Goal: Communication & Community: Answer question/provide support

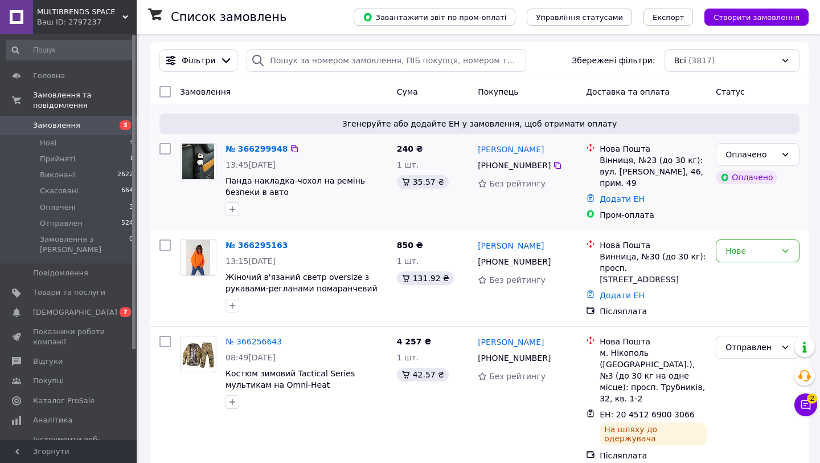
scroll to position [89, 0]
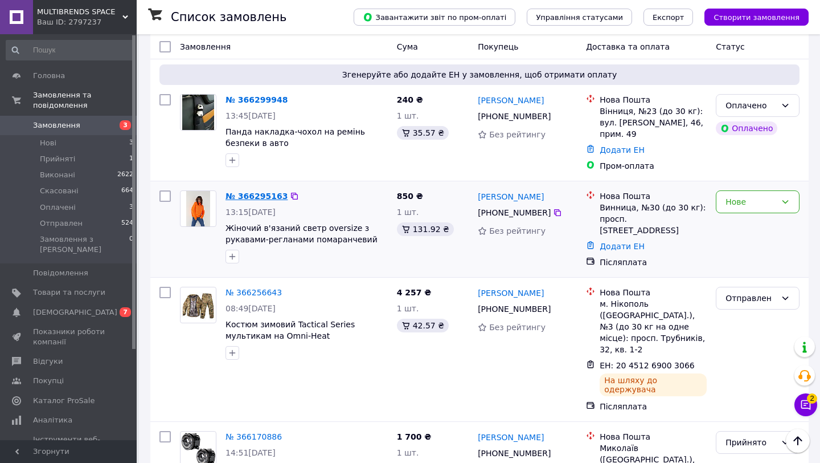
click at [276, 198] on link "№ 366295163" at bounding box center [257, 195] width 62 height 9
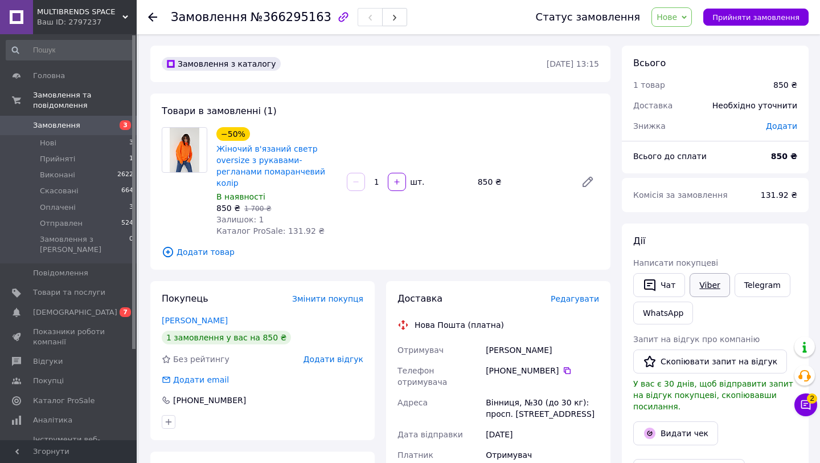
click at [713, 286] on link "Viber" at bounding box center [710, 285] width 40 height 24
click at [89, 108] on span "Замовлення та повідомлення" at bounding box center [85, 100] width 104 height 21
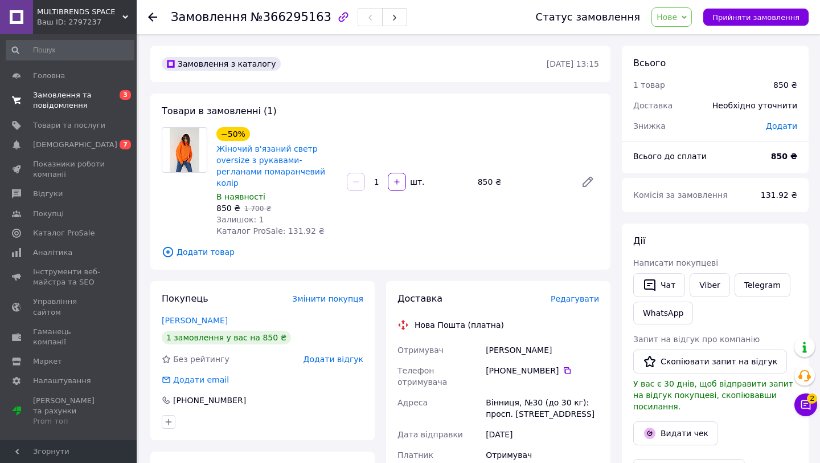
click at [89, 101] on span "Замовлення та повідомлення" at bounding box center [69, 100] width 72 height 21
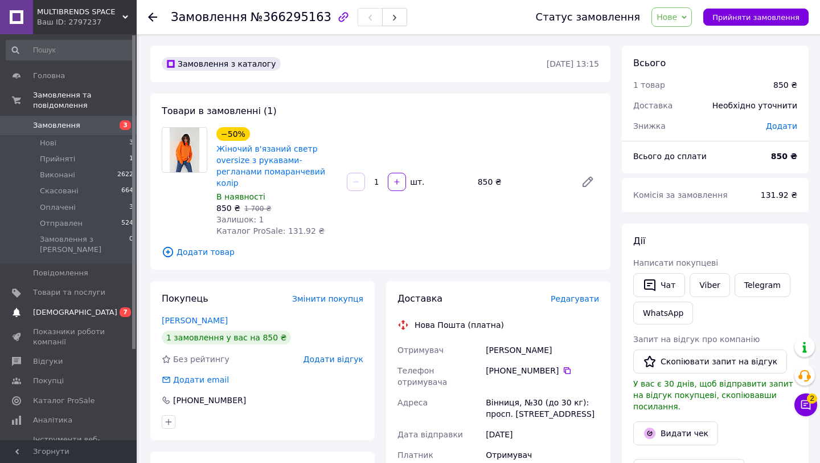
click at [91, 307] on span "[DEMOGRAPHIC_DATA]" at bounding box center [69, 312] width 72 height 10
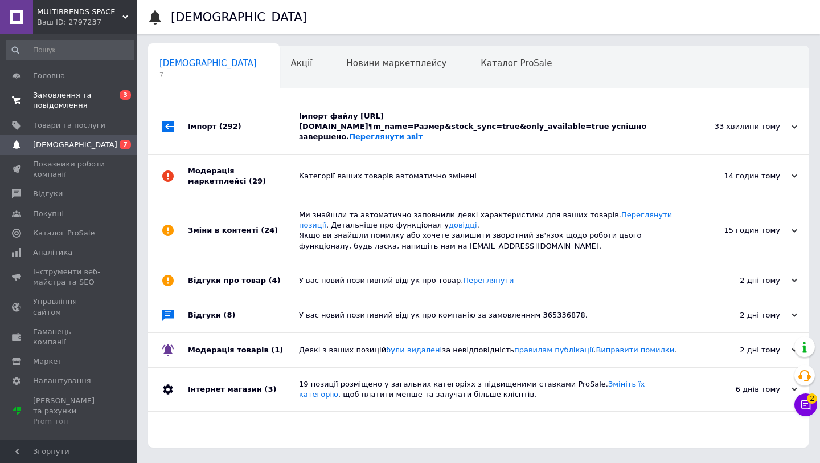
click at [113, 114] on link "Замовлення та повідомлення 0 3" at bounding box center [70, 100] width 140 height 30
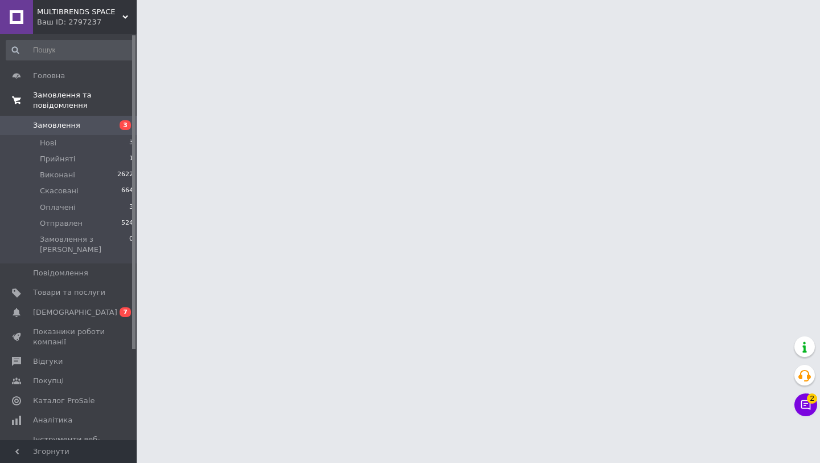
click at [110, 106] on span "Замовлення та повідомлення" at bounding box center [85, 100] width 104 height 21
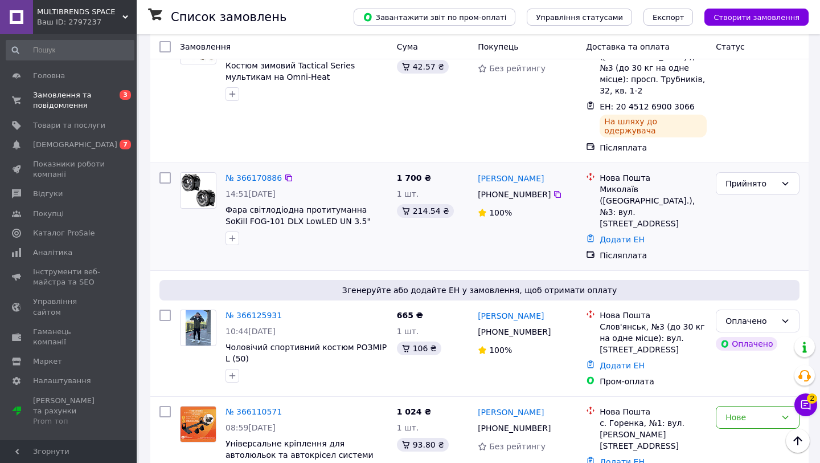
scroll to position [374, 0]
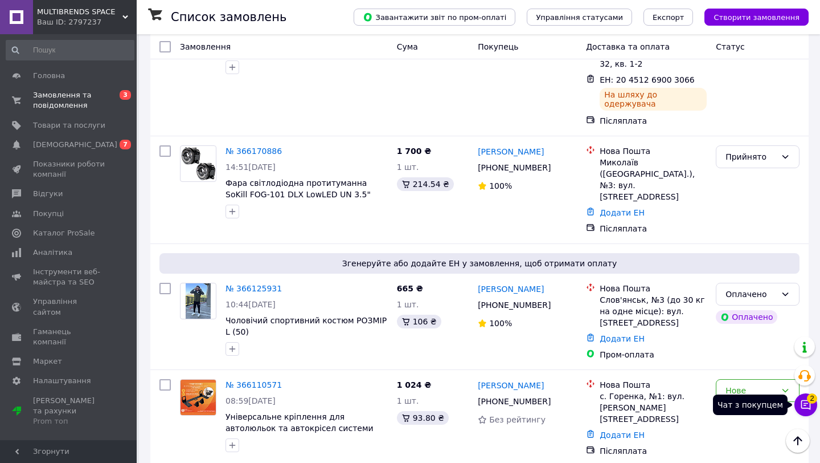
click at [799, 403] on button "Чат з покупцем 2" at bounding box center [806, 404] width 23 height 23
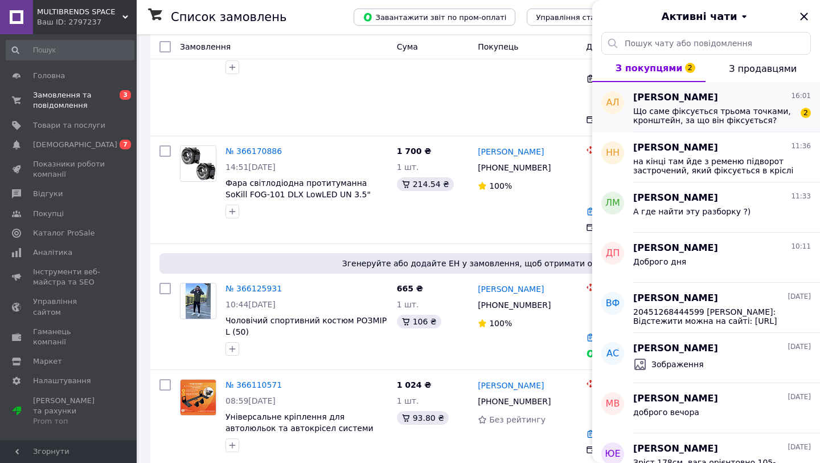
click at [748, 123] on span "Що саме фіксується трьома точками, кронштейн, за що він фіксується? Тому що на …" at bounding box center [715, 116] width 162 height 18
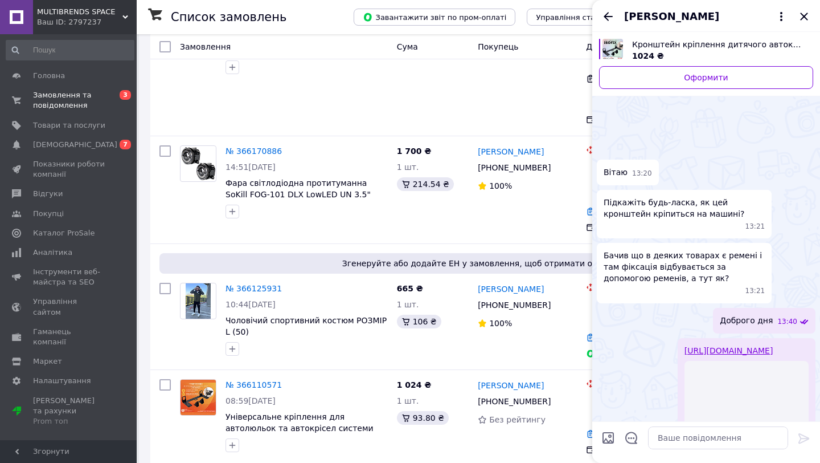
scroll to position [552, 0]
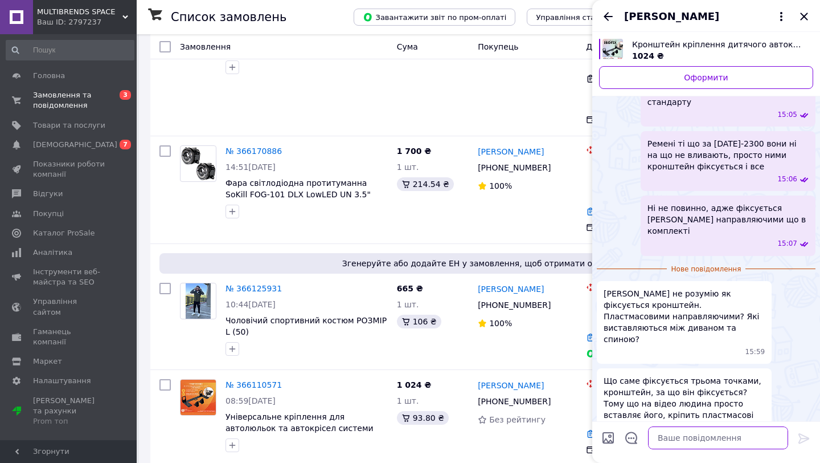
click at [717, 436] on textarea at bounding box center [718, 437] width 140 height 23
type textarea "кронштейн кріпиться 3-ма точками до автокрісла"
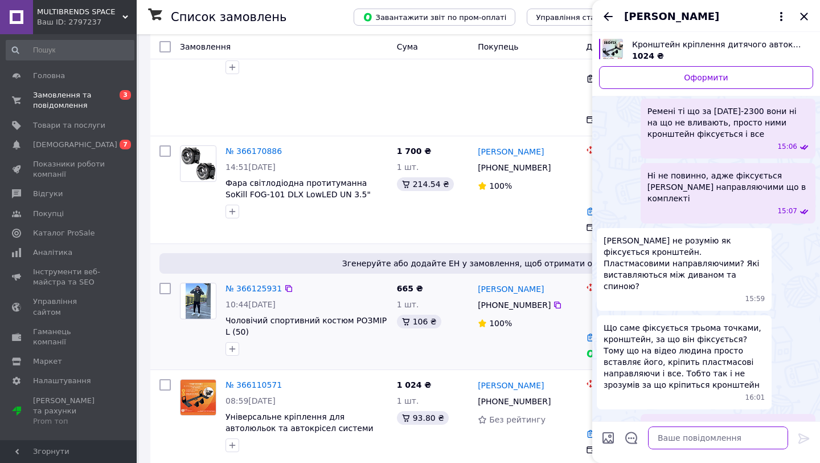
scroll to position [0, 0]
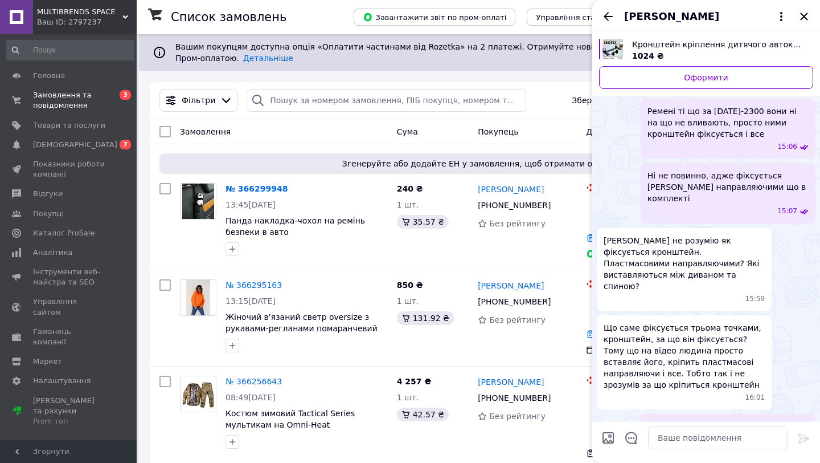
click at [662, 14] on span "[PERSON_NAME]" at bounding box center [671, 16] width 95 height 15
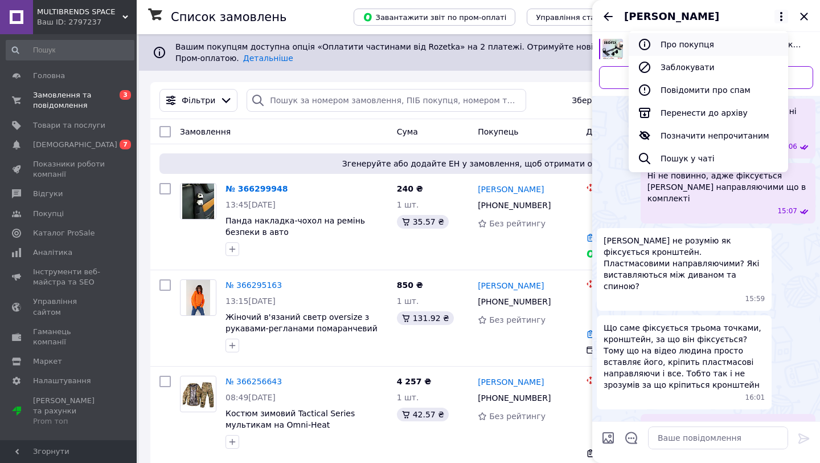
click at [717, 40] on button "Про покупця" at bounding box center [709, 44] width 160 height 23
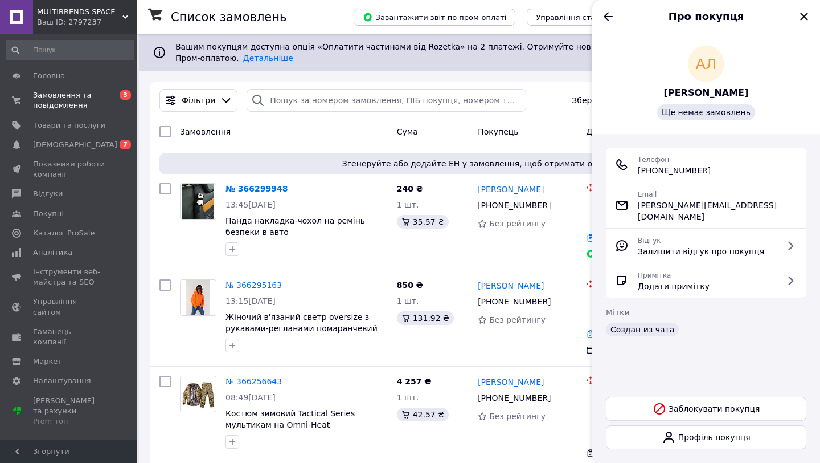
click at [670, 163] on div "Телефон [PHONE_NUMBER]" at bounding box center [674, 164] width 73 height 23
click at [669, 168] on span "[PHONE_NUMBER]" at bounding box center [674, 170] width 73 height 11
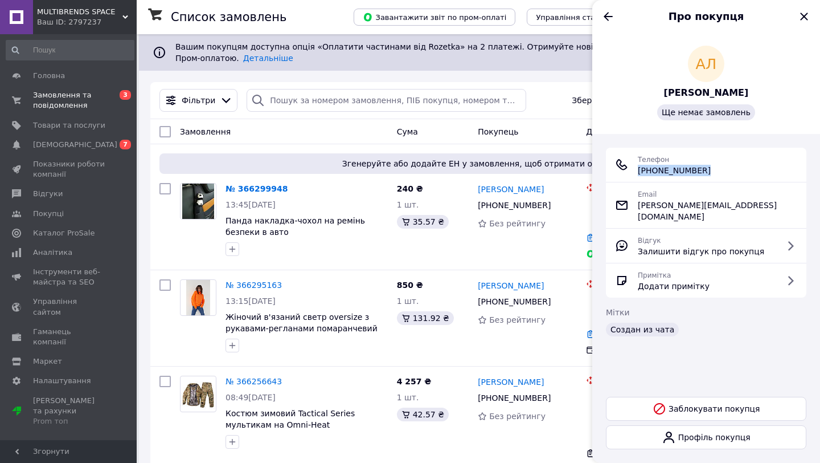
click at [669, 168] on span "[PHONE_NUMBER]" at bounding box center [674, 170] width 73 height 11
copy ul "[PHONE_NUMBER]"
click at [610, 17] on icon "Назад" at bounding box center [609, 17] width 14 height 14
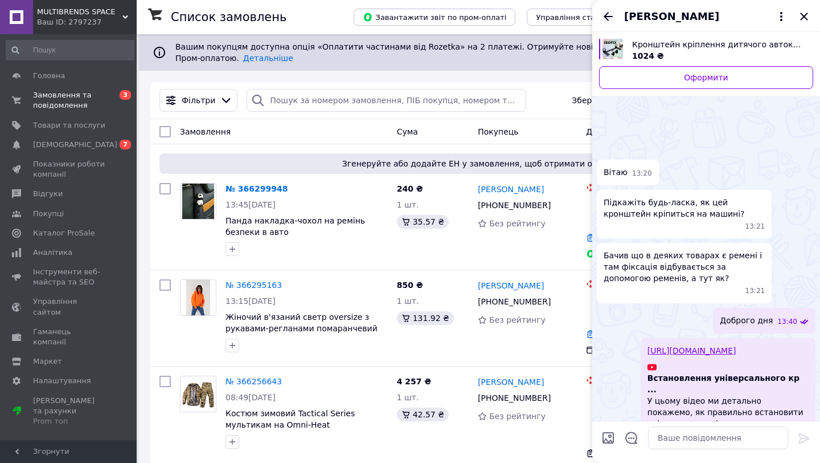
scroll to position [613, 0]
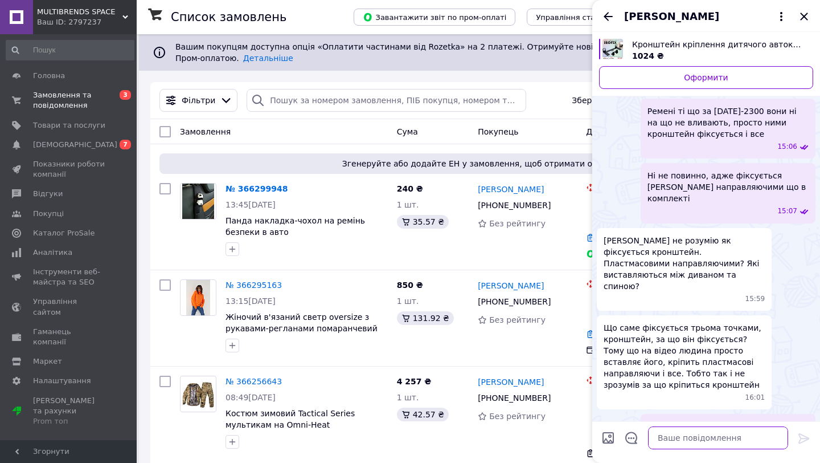
click at [660, 434] on textarea at bounding box center [718, 437] width 140 height 23
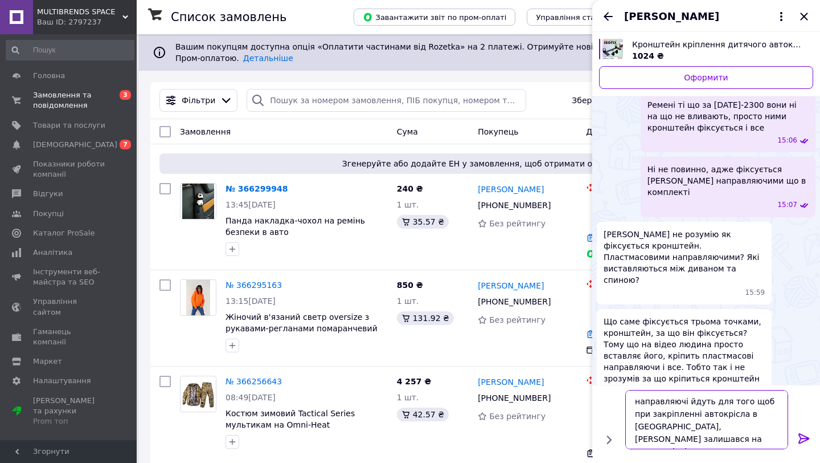
scroll to position [620, 0]
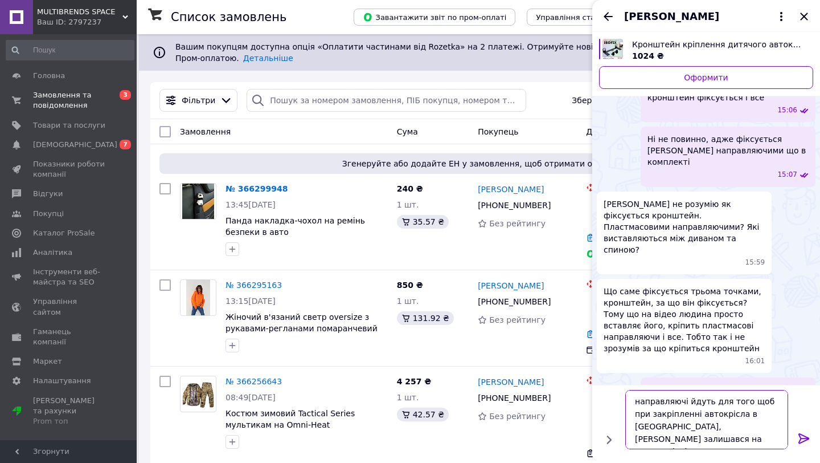
click at [707, 410] on textarea "направляючі йдуть для того щоб при закріпленні автокрісла в [GEOGRAPHIC_DATA], …" at bounding box center [707, 419] width 163 height 59
click at [752, 409] on textarea "направляючі йдуть для того щоб при закріпленні автокрісла в [GEOGRAPHIC_DATA], …" at bounding box center [707, 419] width 163 height 59
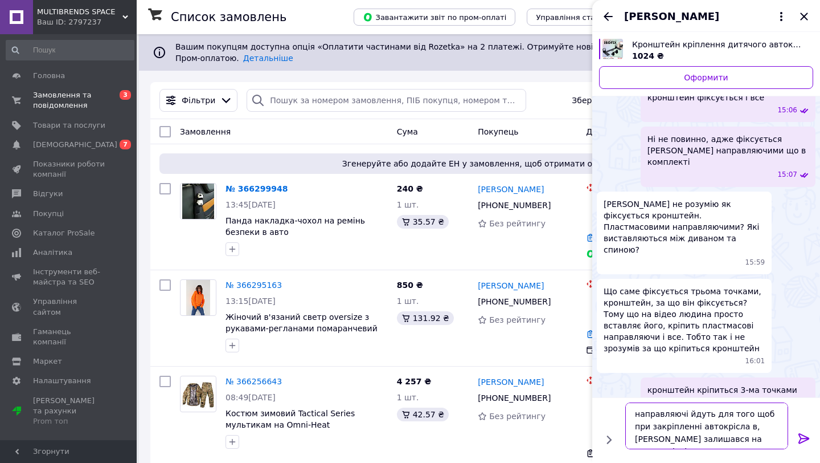
scroll to position [608, 0]
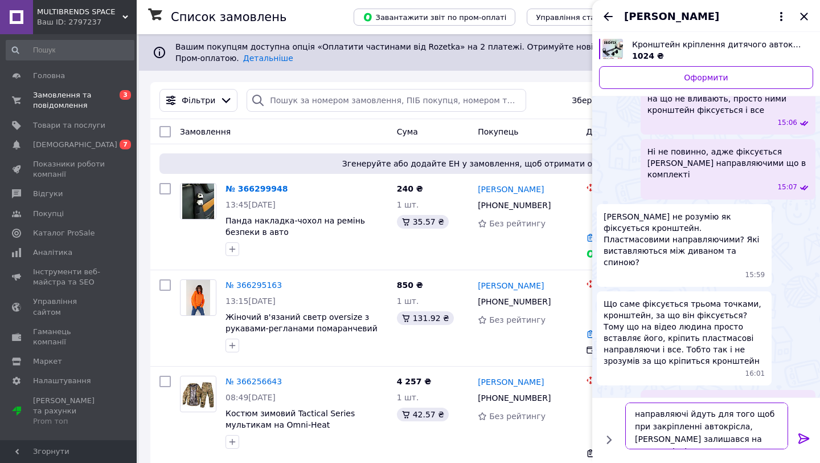
click at [747, 442] on textarea "направляючі йдуть для того щоб при закріпленні автокрісла, [PERSON_NAME] залиша…" at bounding box center [707, 425] width 163 height 47
paste textarea "розсовував"
type textarea "направляючі йдуть для того щоб при закріпленні автокрісла, [PERSON_NAME] залиша…"
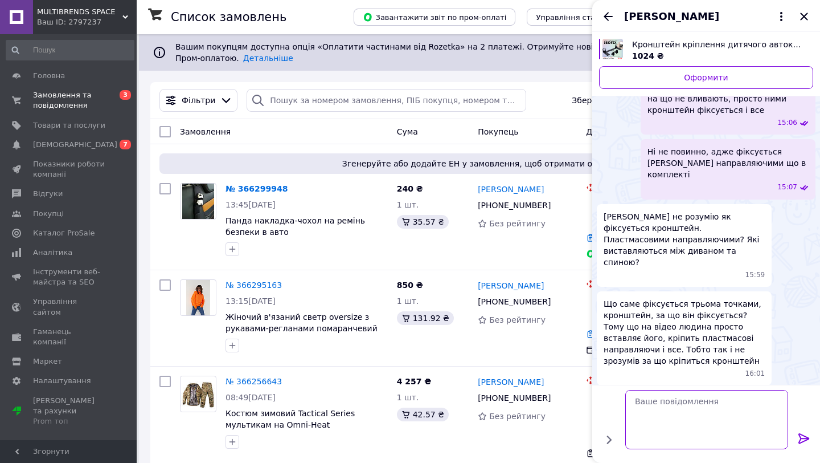
scroll to position [660, 0]
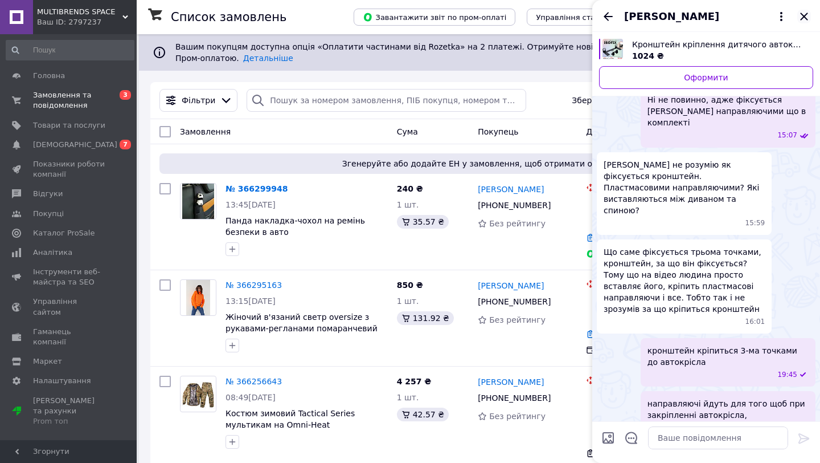
click at [810, 13] on icon "Закрити" at bounding box center [805, 17] width 14 height 14
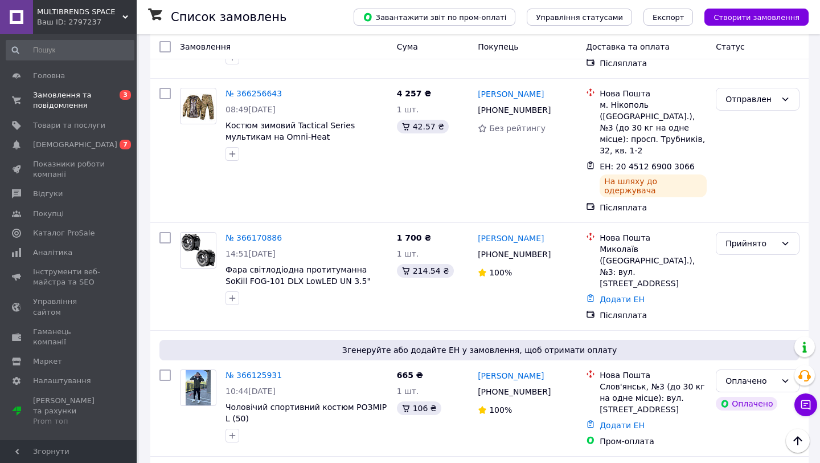
scroll to position [292, 0]
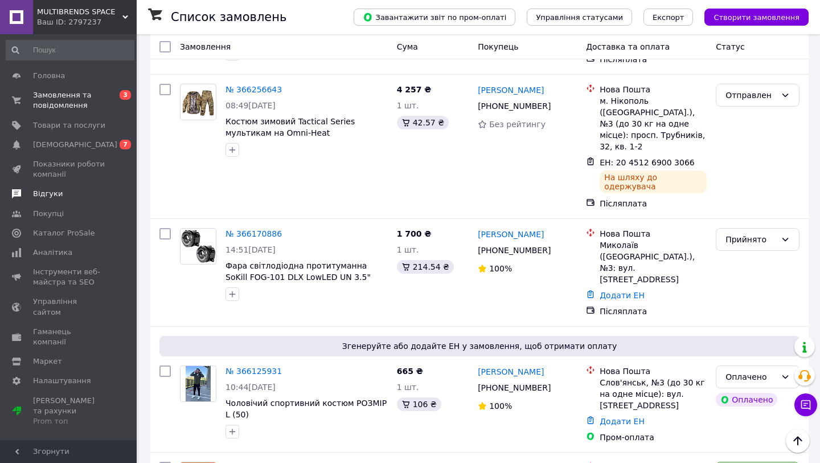
click at [60, 190] on span "Відгуки" at bounding box center [69, 194] width 72 height 10
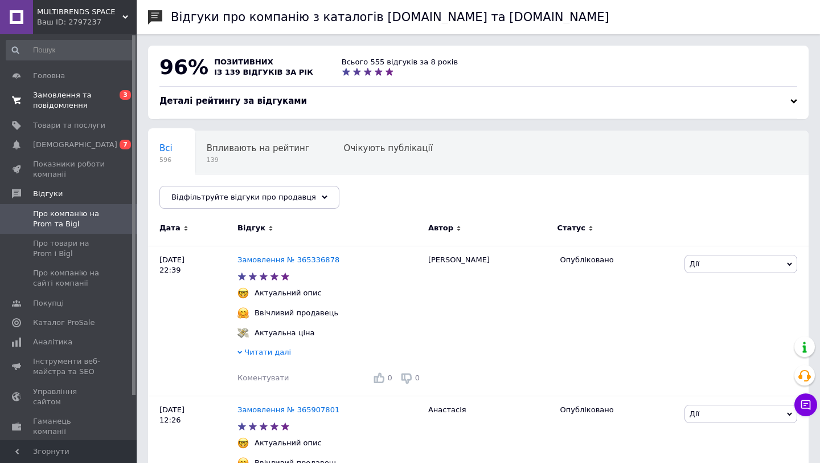
click at [76, 100] on span "Замовлення та повідомлення" at bounding box center [69, 100] width 72 height 21
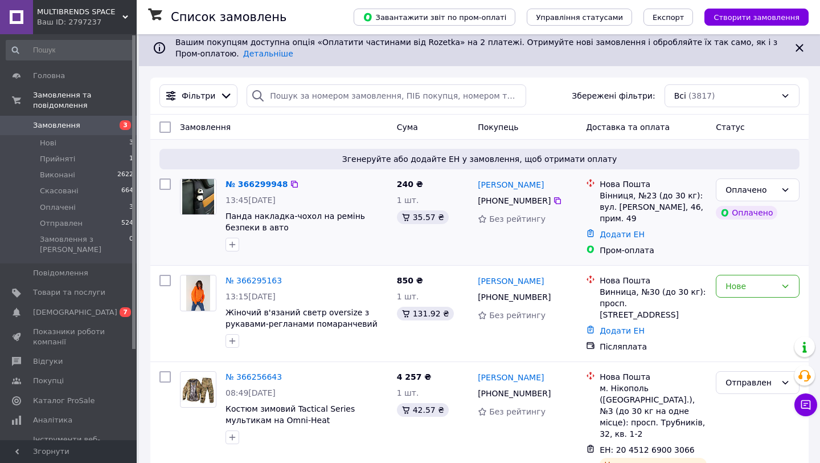
scroll to position [6, 0]
